Goal: Task Accomplishment & Management: Manage account settings

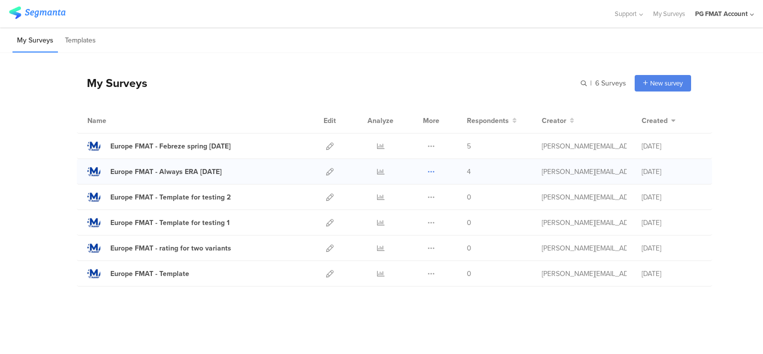
click at [429, 171] on icon at bounding box center [430, 171] width 7 height 7
click at [417, 231] on button "Delete" at bounding box center [411, 233] width 55 height 18
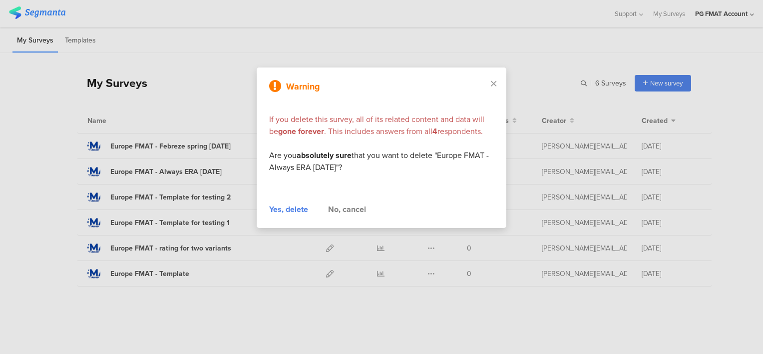
click at [298, 207] on div "Yes, delete" at bounding box center [288, 209] width 39 height 12
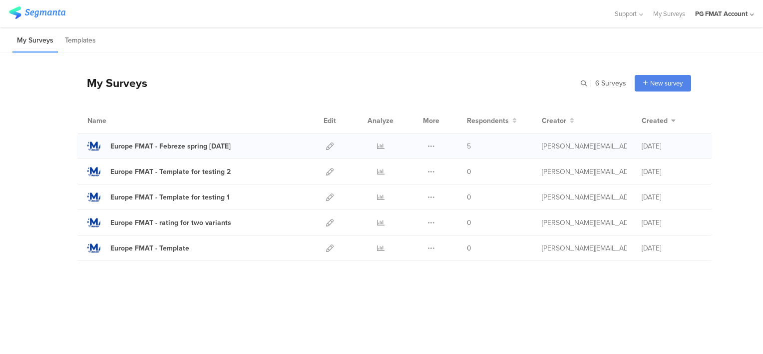
click at [435, 146] on div "Duplicate Export Delete" at bounding box center [430, 145] width 21 height 25
click at [431, 148] on icon at bounding box center [430, 145] width 7 height 7
click at [415, 204] on button "Delete" at bounding box center [411, 207] width 55 height 18
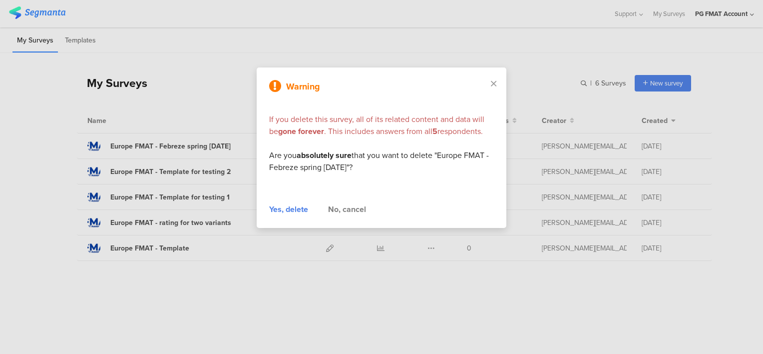
click at [289, 210] on div "Yes, delete" at bounding box center [288, 209] width 39 height 12
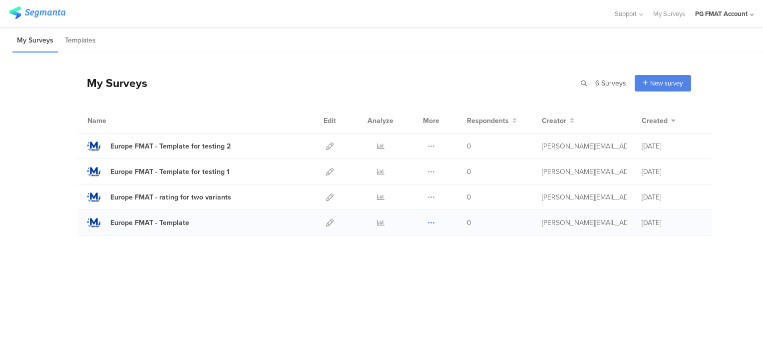
click at [431, 221] on icon at bounding box center [430, 222] width 7 height 7
click at [415, 248] on button "Duplicate" at bounding box center [411, 248] width 55 height 18
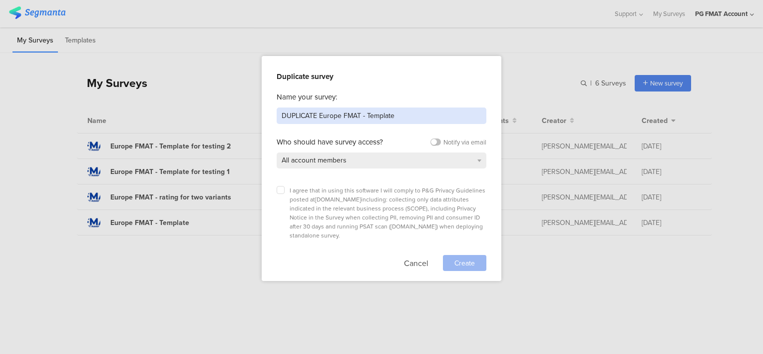
click at [328, 114] on input "DUPLICATE Europe FMAT - Template" at bounding box center [382, 115] width 210 height 16
drag, startPoint x: 318, startPoint y: 113, endPoint x: 269, endPoint y: 118, distance: 49.2
click at [276, 114] on div "Duplicate survey Name your survey: DUPLICATE Europe FMAT - Template Who should …" at bounding box center [382, 168] width 240 height 225
type input "Europe FMAT - Pantene Abundance Resubmission Sep 2025"
click at [280, 188] on icon at bounding box center [281, 190] width 4 height 4
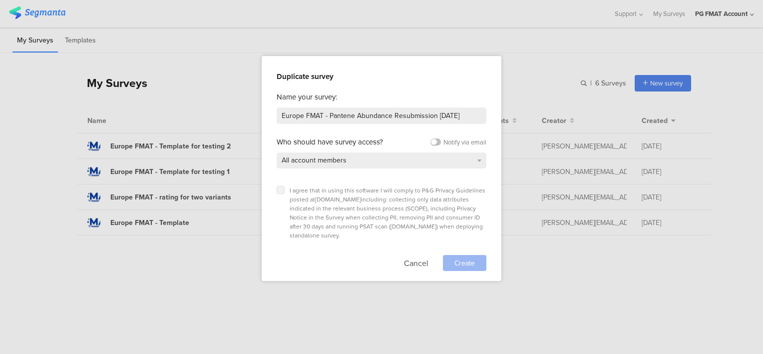
click at [0, 0] on input "checkbox" at bounding box center [0, 0] width 0 height 0
click at [456, 258] on span "Create" at bounding box center [464, 263] width 20 height 10
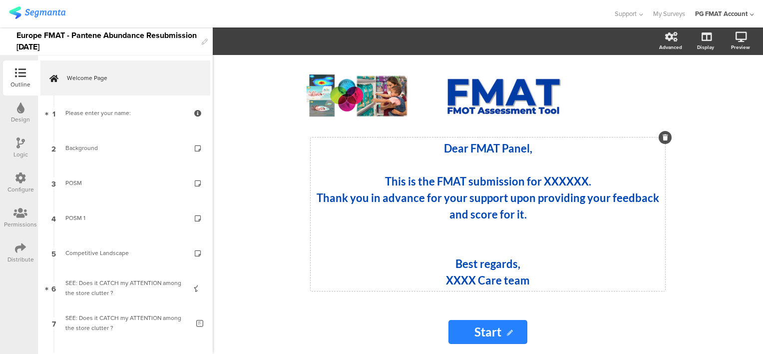
click at [568, 186] on strong "This is the FMAT submission for XXXXXX." at bounding box center [488, 180] width 206 height 13
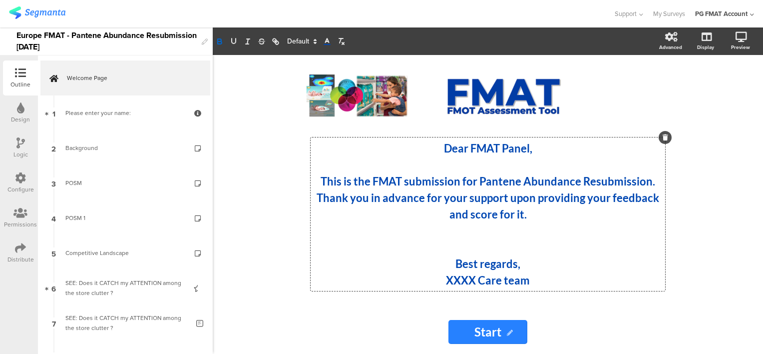
click at [461, 278] on strong "XXXX Care team" at bounding box center [488, 279] width 84 height 13
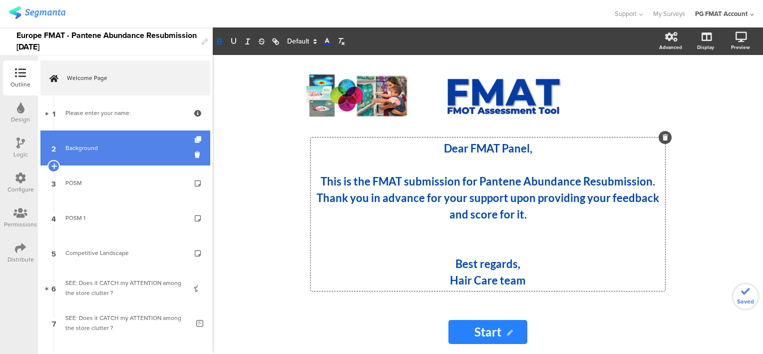
click at [86, 148] on div "Background" at bounding box center [124, 148] width 119 height 10
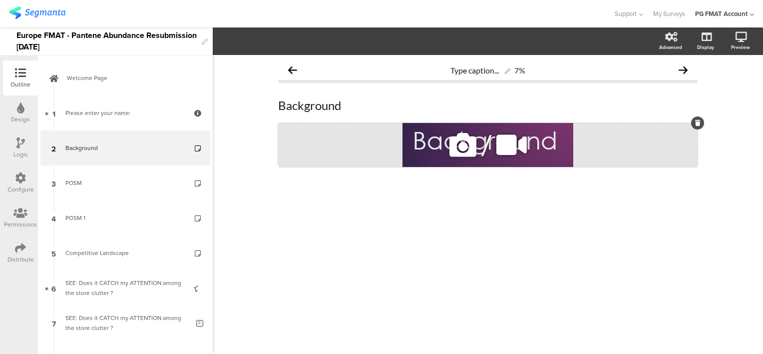
click at [460, 148] on icon at bounding box center [463, 145] width 34 height 34
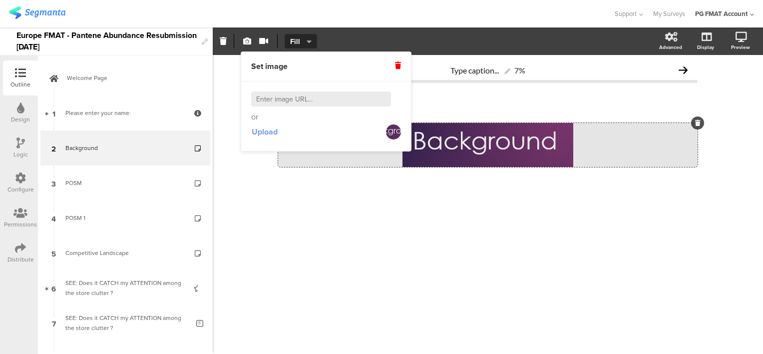
click at [266, 134] on span "Upload" at bounding box center [265, 131] width 26 height 11
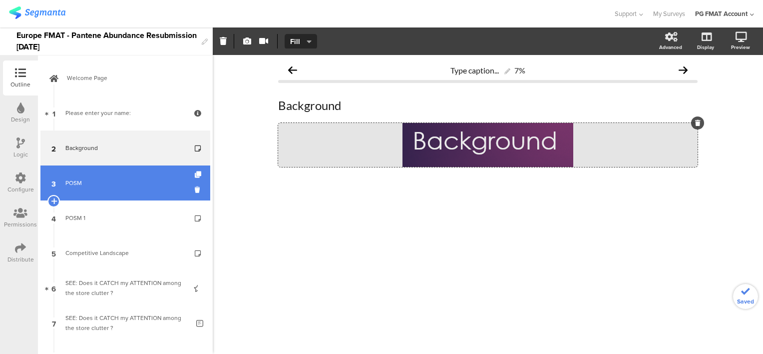
click at [69, 180] on div "POSM" at bounding box center [124, 183] width 119 height 10
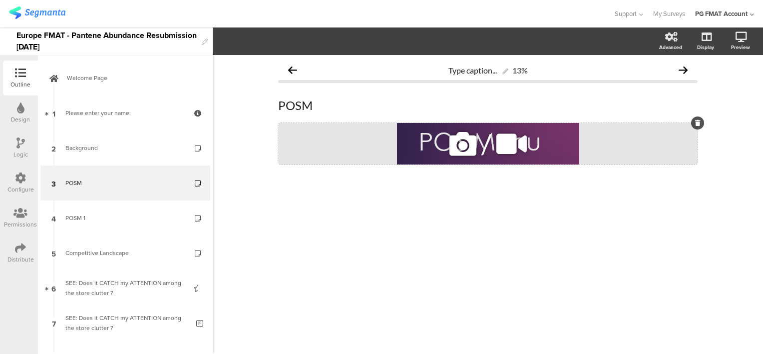
click at [456, 148] on icon at bounding box center [463, 144] width 34 height 34
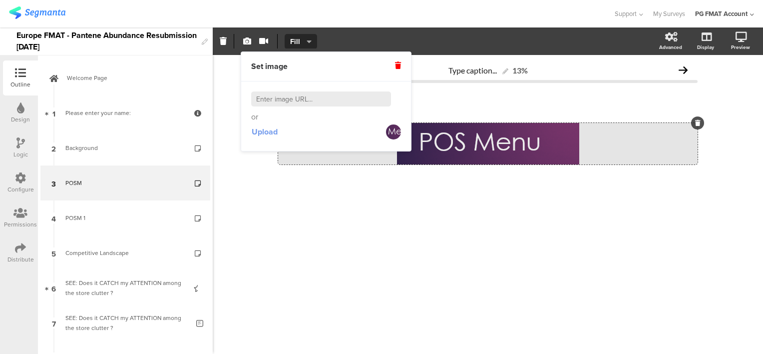
click at [271, 130] on span "Upload" at bounding box center [265, 131] width 26 height 11
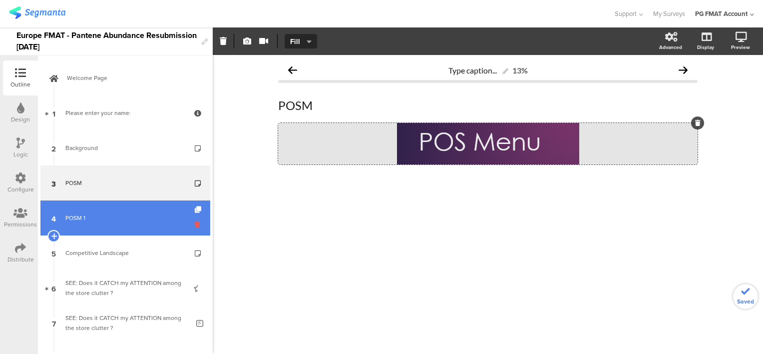
click at [195, 224] on icon at bounding box center [199, 224] width 8 height 9
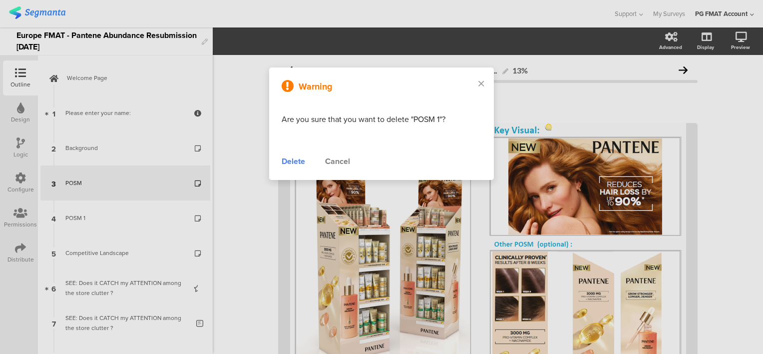
click at [296, 163] on div "Delete" at bounding box center [293, 161] width 23 height 12
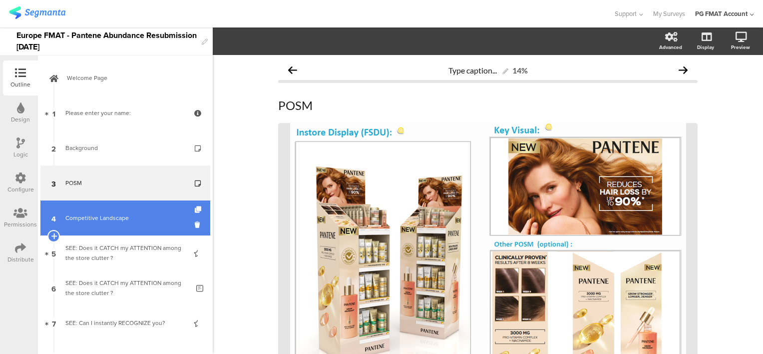
click at [115, 220] on div "Competitive Landscape" at bounding box center [124, 218] width 119 height 10
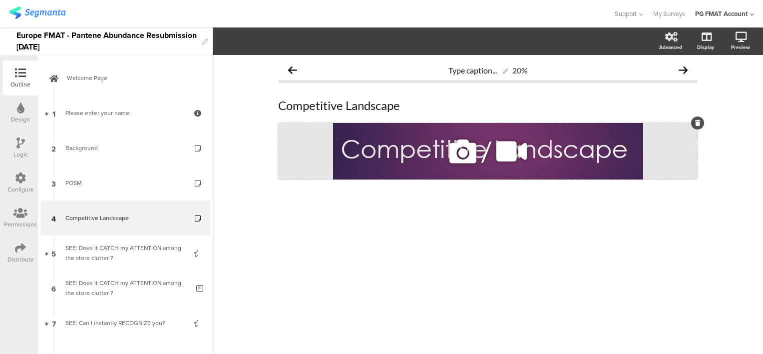
click at [453, 153] on icon at bounding box center [463, 151] width 34 height 34
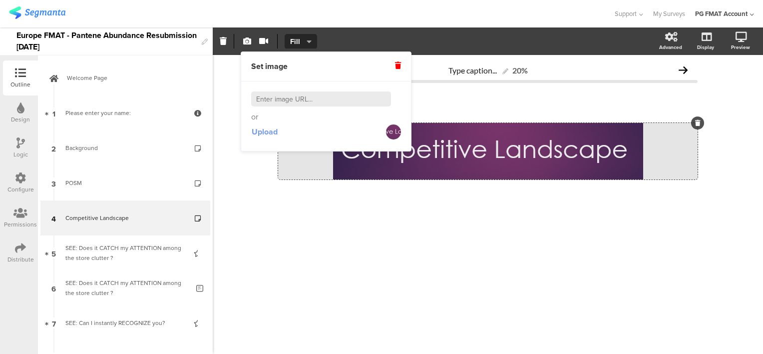
click at [269, 134] on span "Upload" at bounding box center [265, 131] width 26 height 11
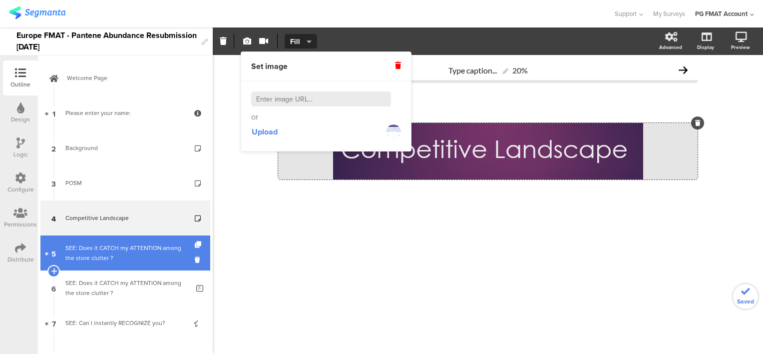
click at [144, 250] on div "SEE: Does it CATCH my ATTENTION among the store clutter ?" at bounding box center [124, 253] width 119 height 20
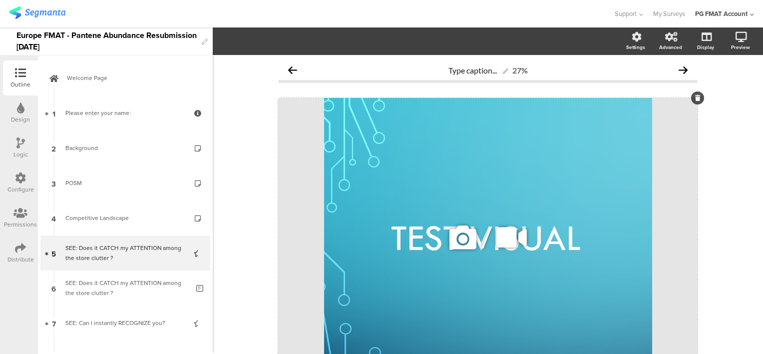
click at [452, 244] on icon at bounding box center [463, 237] width 34 height 34
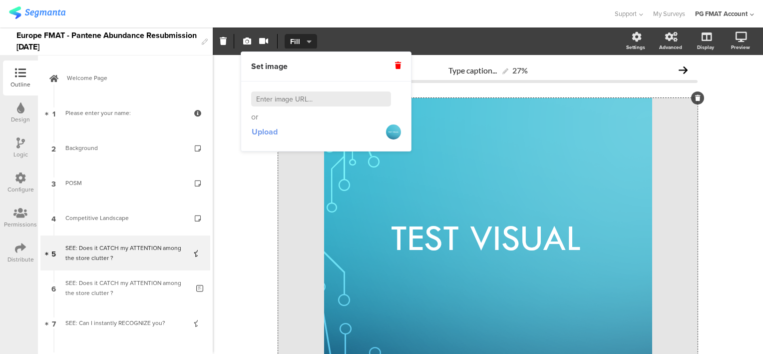
click at [276, 134] on span "Upload" at bounding box center [265, 131] width 26 height 11
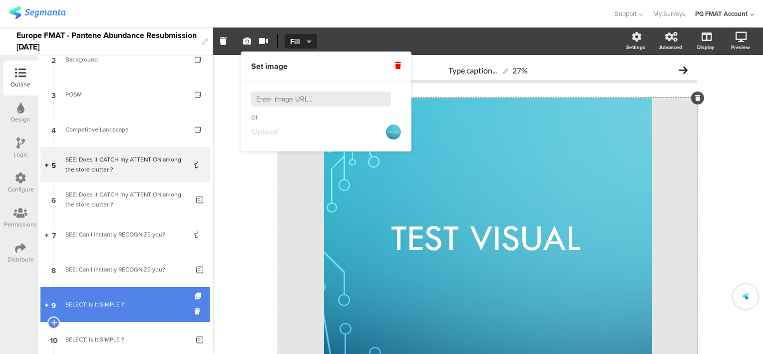
scroll to position [100, 0]
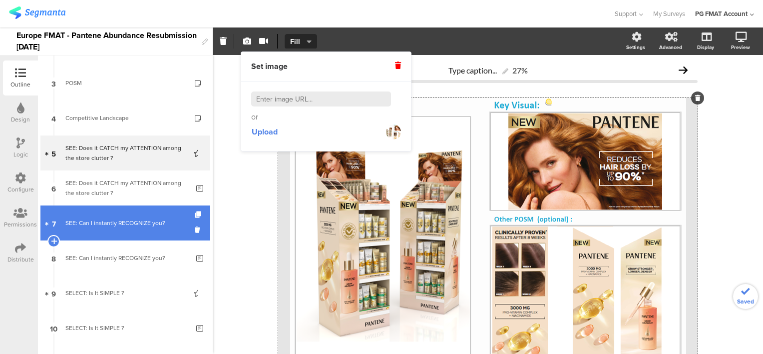
click at [137, 228] on link "7 SEE: Can I instantly RECOGNIZE you?" at bounding box center [125, 222] width 170 height 35
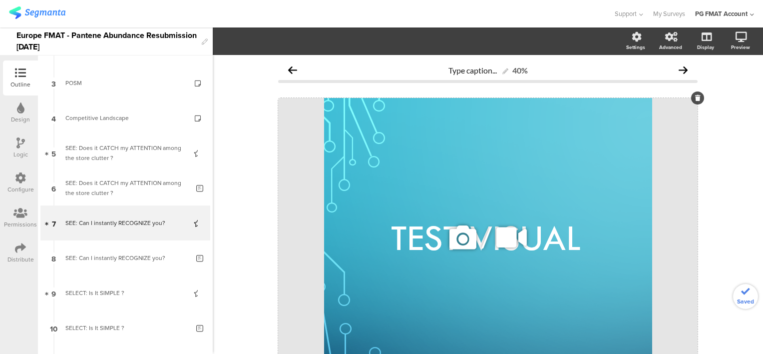
click at [450, 244] on icon at bounding box center [463, 237] width 34 height 34
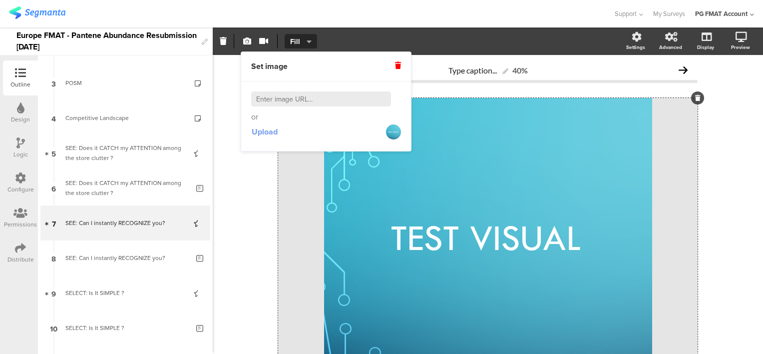
click at [275, 134] on span "Upload" at bounding box center [265, 131] width 26 height 11
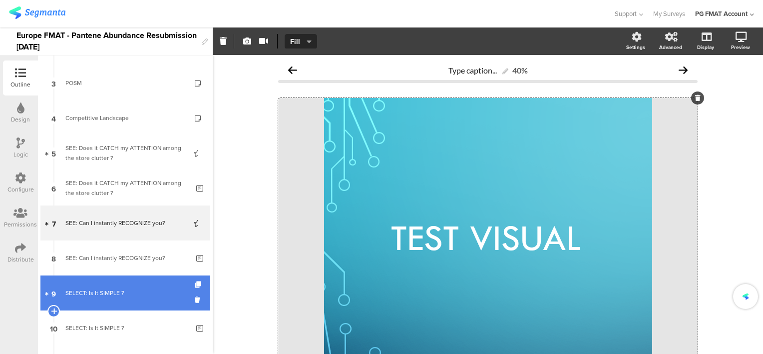
click at [107, 288] on div "SELECT: Is It SIMPLE ?" at bounding box center [124, 293] width 119 height 10
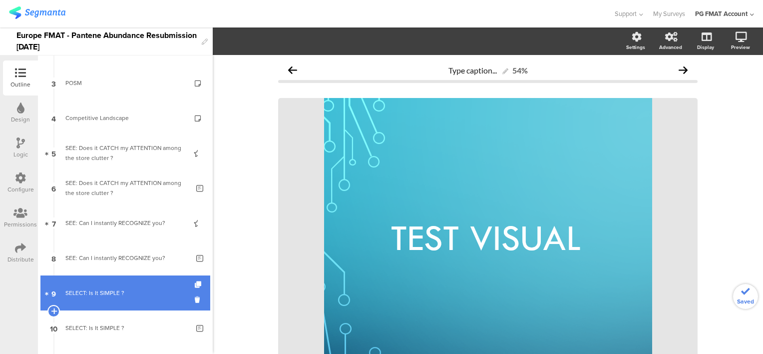
click at [108, 286] on link "9 SELECT: Is It SIMPLE ?" at bounding box center [125, 292] width 170 height 35
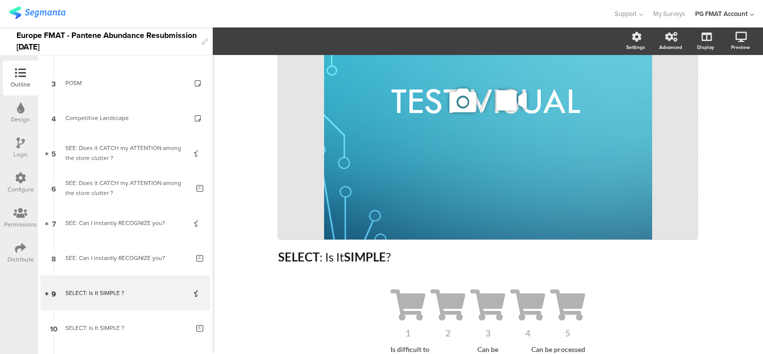
scroll to position [150, 0]
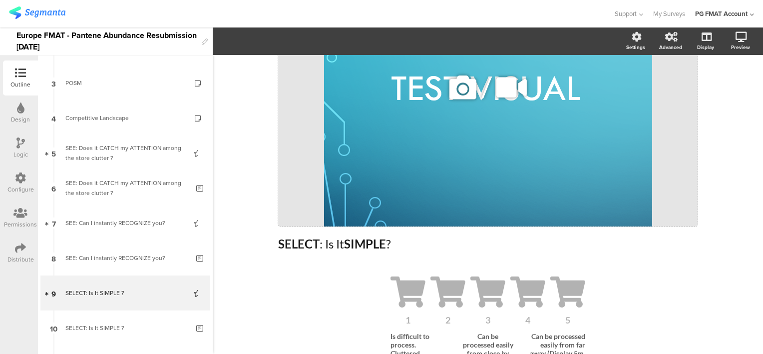
click at [463, 92] on icon at bounding box center [463, 87] width 34 height 34
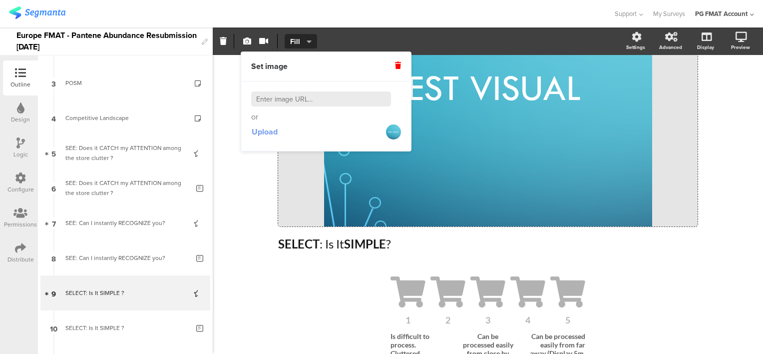
click at [276, 132] on span "Upload" at bounding box center [265, 131] width 26 height 11
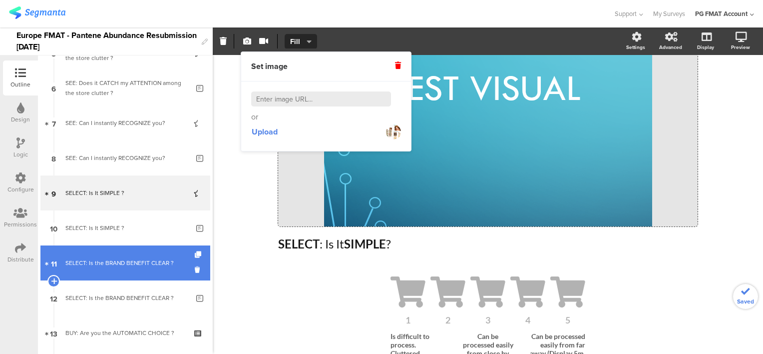
scroll to position [136, 0]
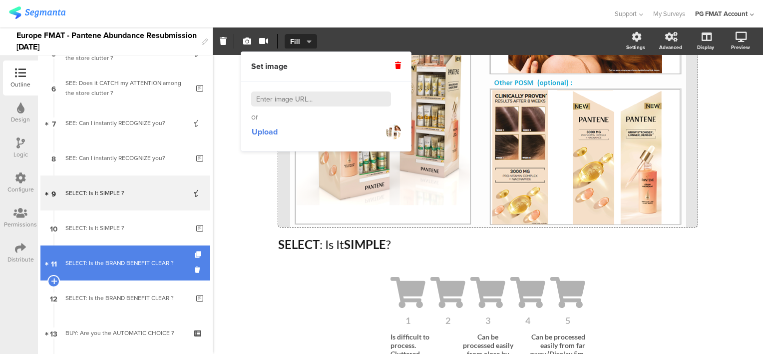
click at [124, 270] on link "11 SELECT: Is the BRAND BENEFIT CLEAR ?" at bounding box center [125, 262] width 170 height 35
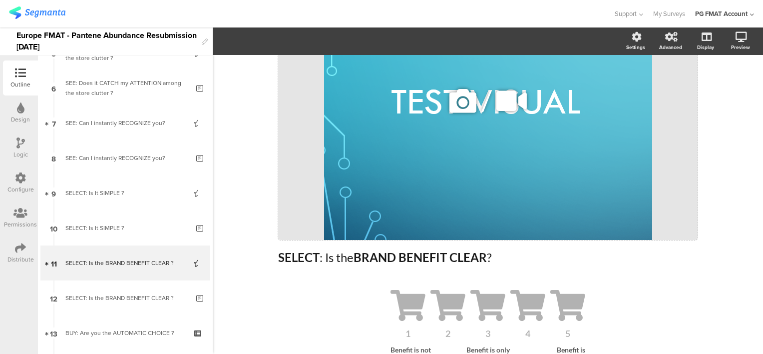
click at [457, 110] on icon at bounding box center [463, 101] width 34 height 34
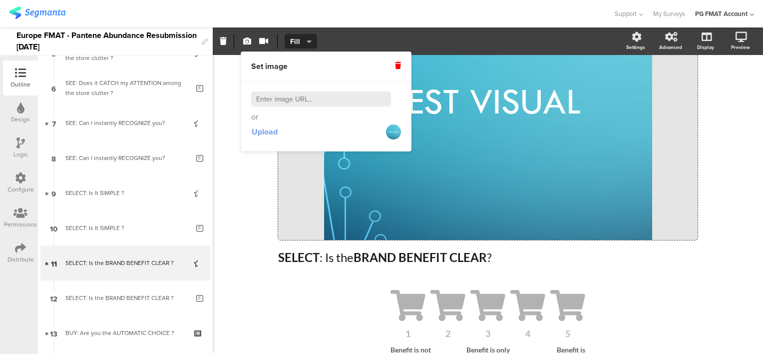
click at [272, 130] on span "Upload" at bounding box center [265, 131] width 26 height 11
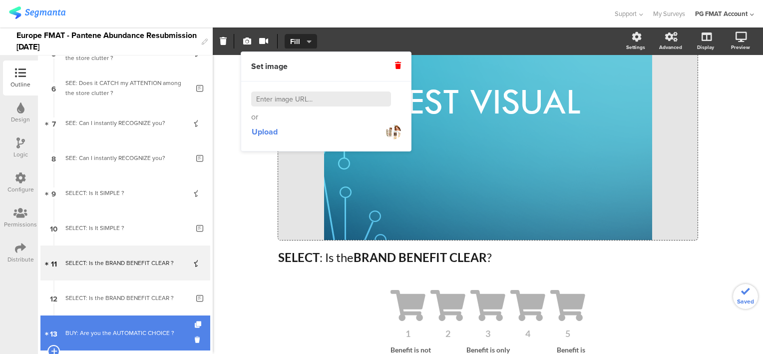
click at [134, 320] on link "13 BUY: Are you the AUTOMATIC CHOICE ?" at bounding box center [125, 332] width 170 height 35
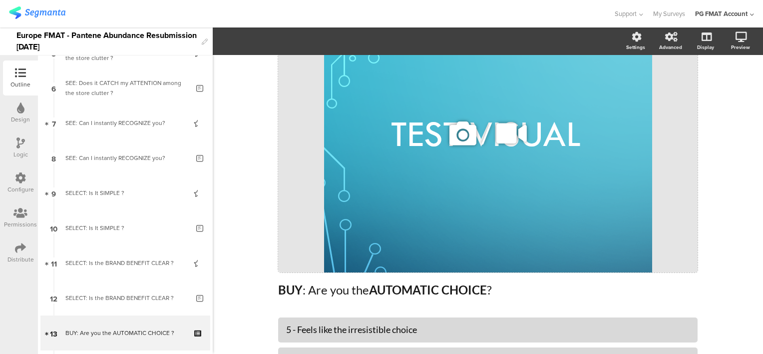
scroll to position [42, 0]
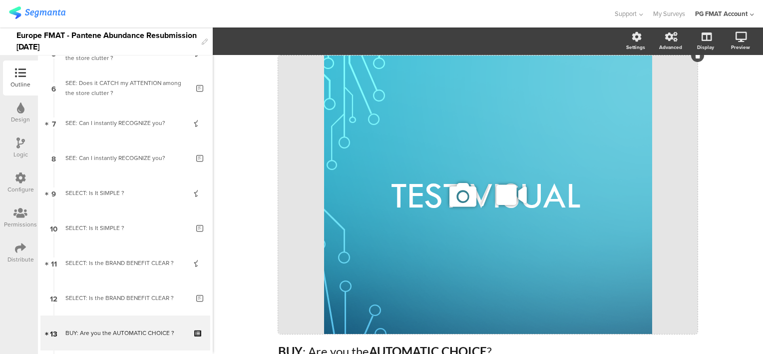
click at [451, 198] on icon at bounding box center [463, 195] width 34 height 34
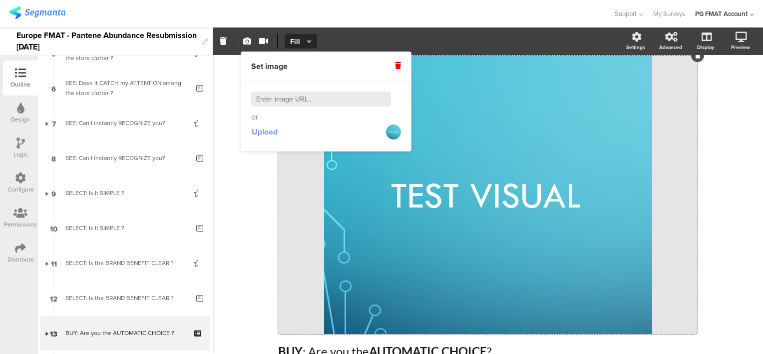
click at [265, 131] on span "Upload" at bounding box center [265, 131] width 26 height 11
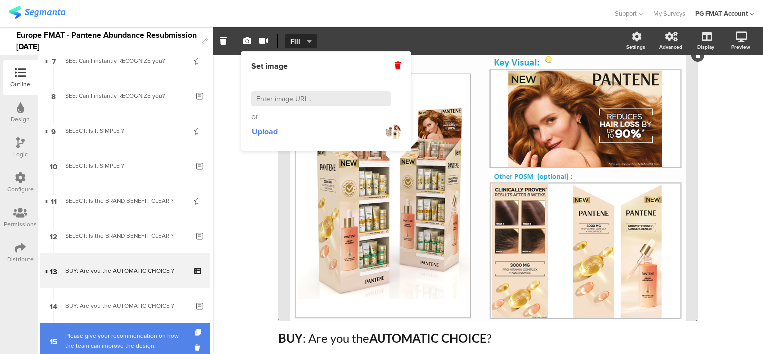
scroll to position [250, 0]
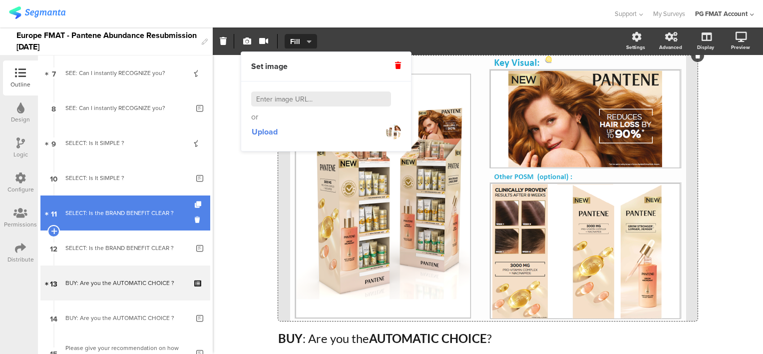
click at [124, 214] on div "SELECT: Is the BRAND BENEFIT CLEAR ?" at bounding box center [124, 213] width 119 height 10
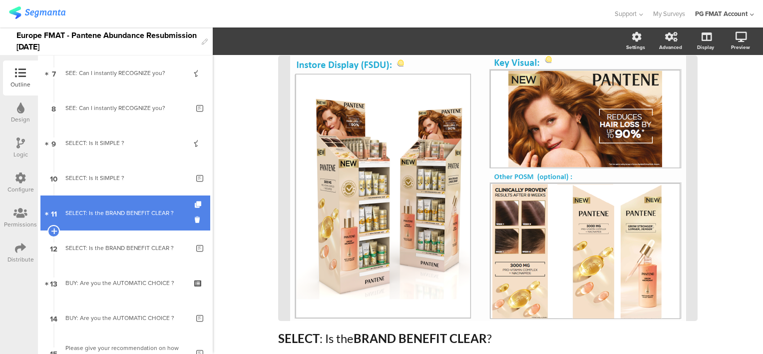
click at [124, 214] on div "SELECT: Is the BRAND BENEFIT CLEAR ?" at bounding box center [124, 213] width 119 height 10
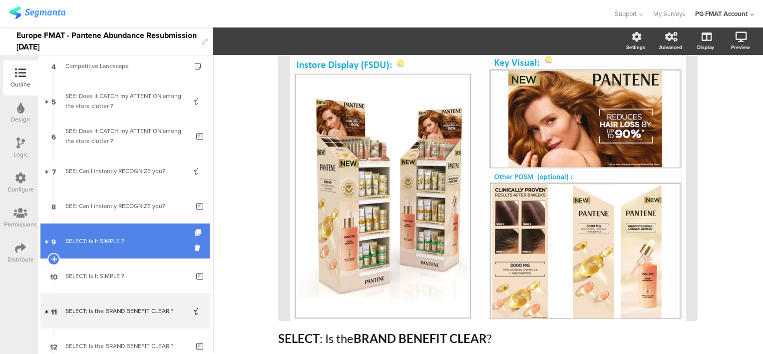
scroll to position [150, 0]
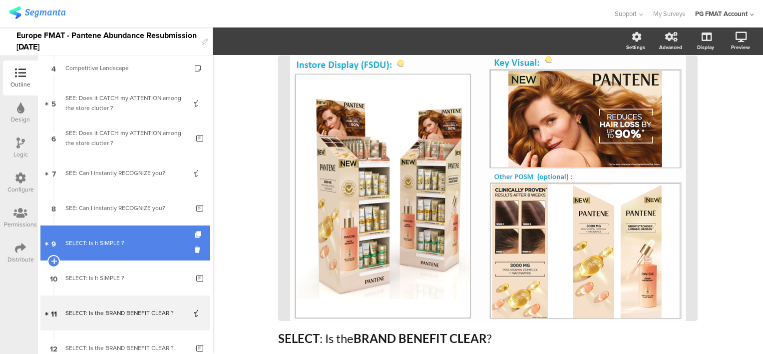
click at [116, 236] on link "9 SELECT: Is It SIMPLE ?" at bounding box center [125, 242] width 170 height 35
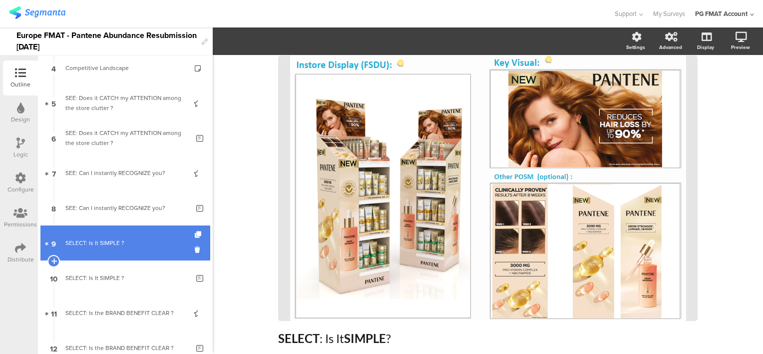
click at [117, 237] on link "9 SELECT: Is It SIMPLE ?" at bounding box center [125, 242] width 170 height 35
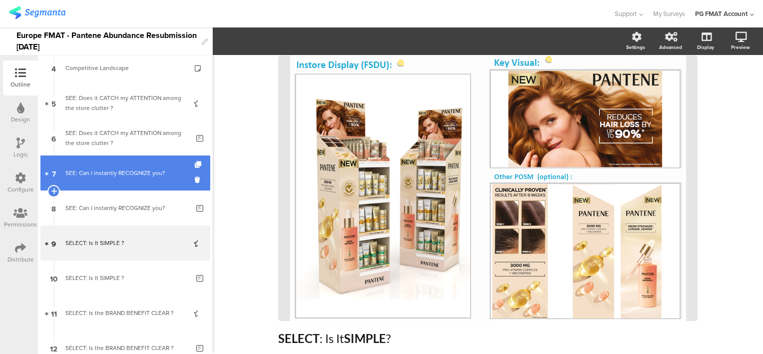
click at [118, 178] on link "7 SEE: Can I instantly RECOGNIZE you?" at bounding box center [125, 172] width 170 height 35
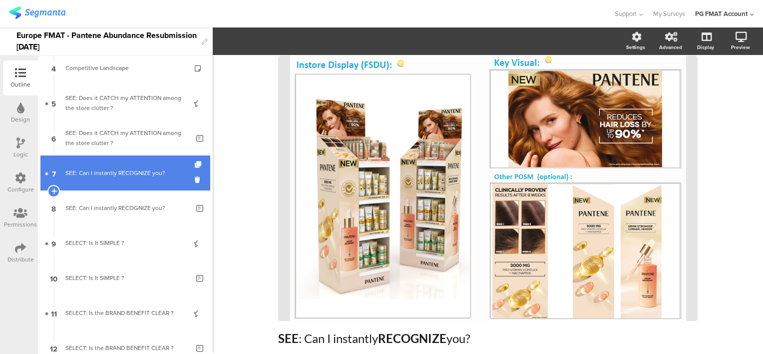
click at [118, 178] on link "7 SEE: Can I instantly RECOGNIZE you?" at bounding box center [125, 172] width 170 height 35
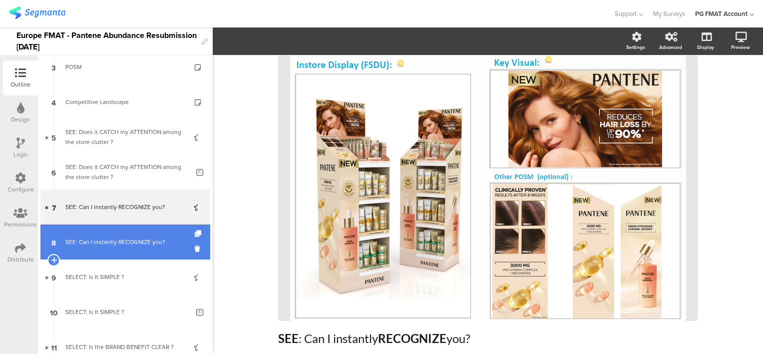
scroll to position [50, 0]
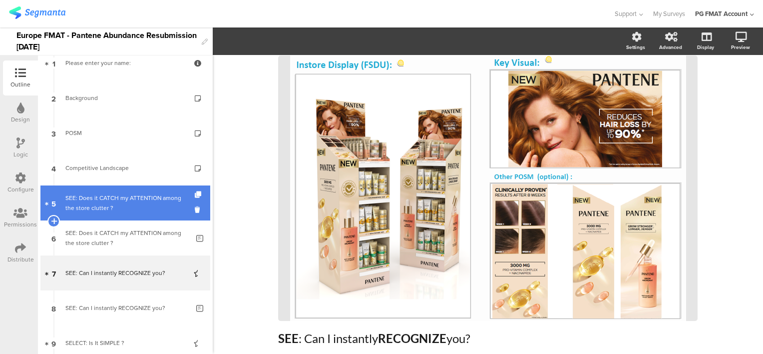
click at [116, 206] on div "SEE: Does it CATCH my ATTENTION among the store clutter ?" at bounding box center [124, 203] width 119 height 20
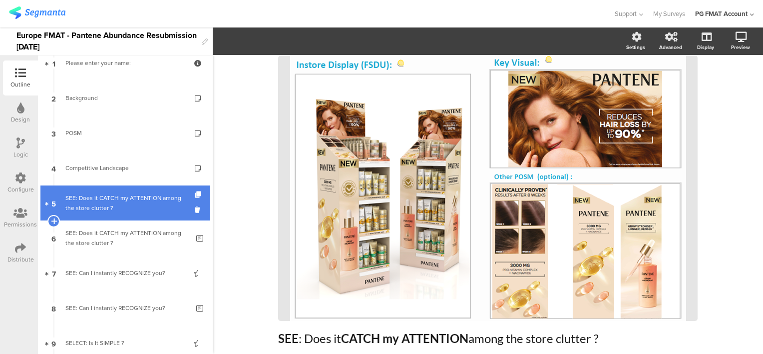
click at [117, 206] on div "SEE: Does it CATCH my ATTENTION among the store clutter ?" at bounding box center [124, 203] width 119 height 20
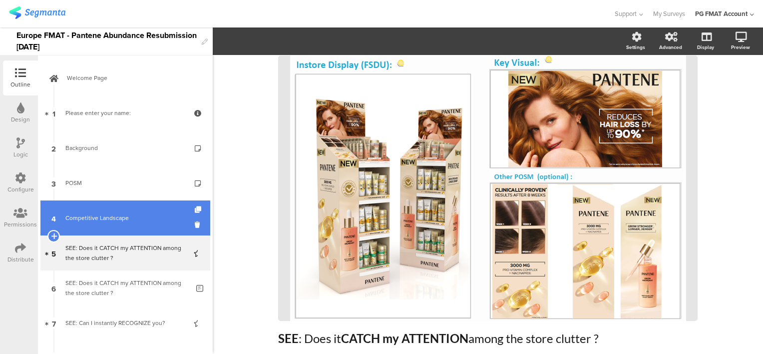
click at [119, 218] on div "Competitive Landscape" at bounding box center [124, 218] width 119 height 10
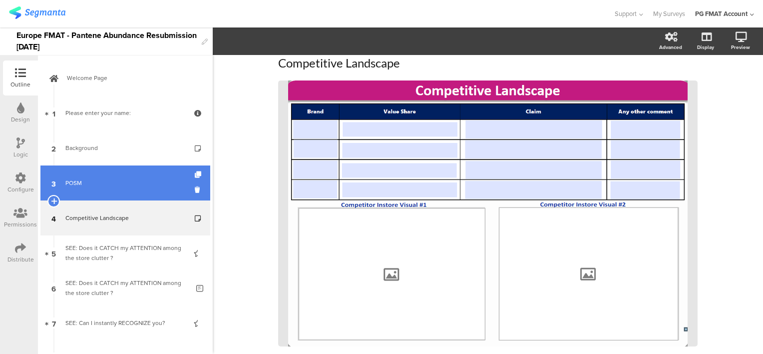
click at [116, 188] on link "3 POSM" at bounding box center [125, 182] width 170 height 35
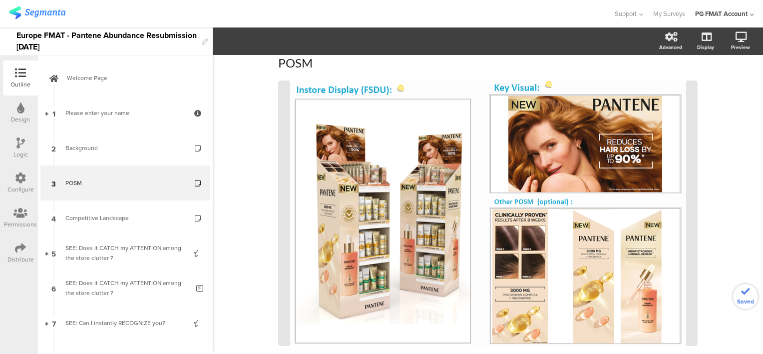
click at [121, 152] on div "Background" at bounding box center [124, 148] width 119 height 10
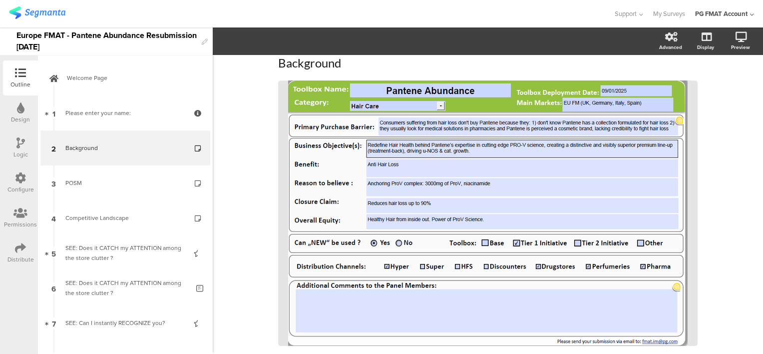
click at [19, 252] on icon at bounding box center [20, 247] width 11 height 11
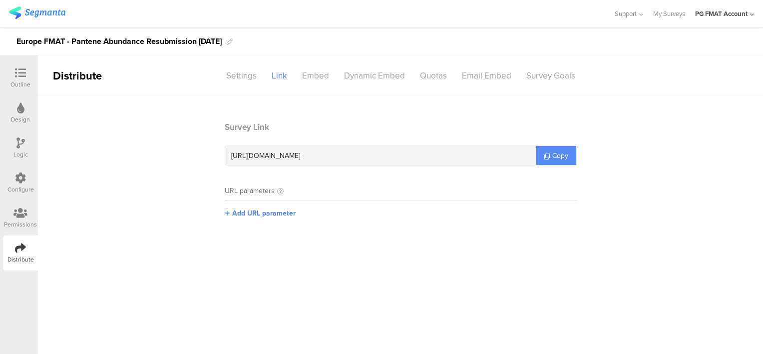
click at [558, 158] on span "Copy" at bounding box center [560, 155] width 16 height 10
